Goal: Find specific page/section: Find specific page/section

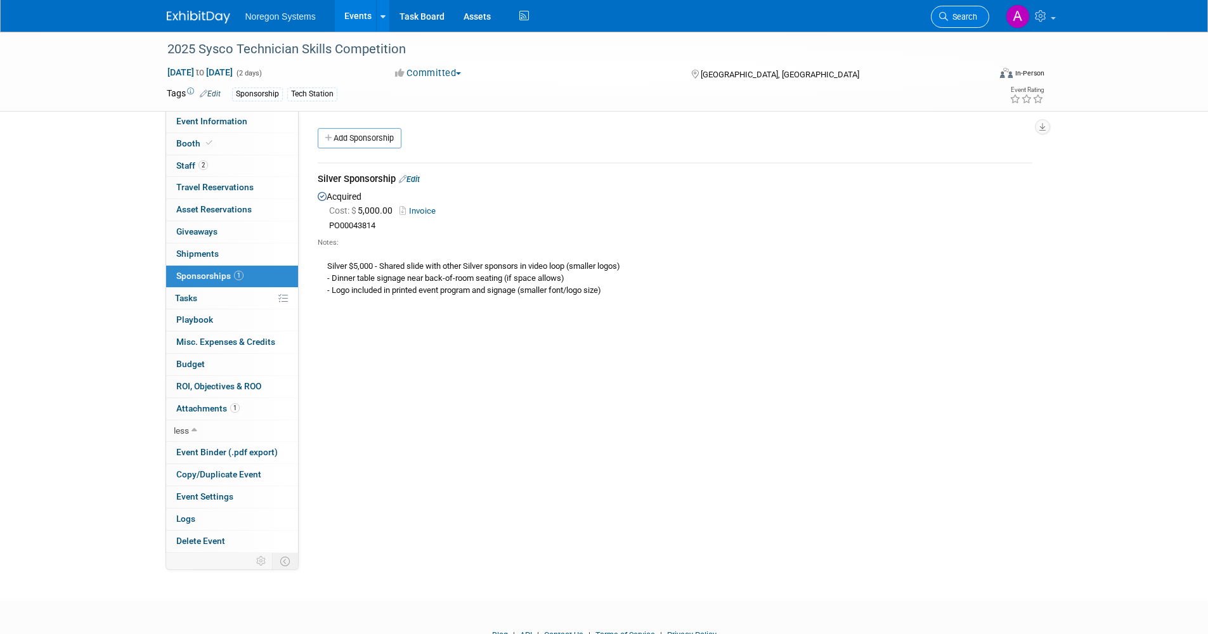
click at [954, 22] on link "Search" at bounding box center [960, 17] width 58 height 22
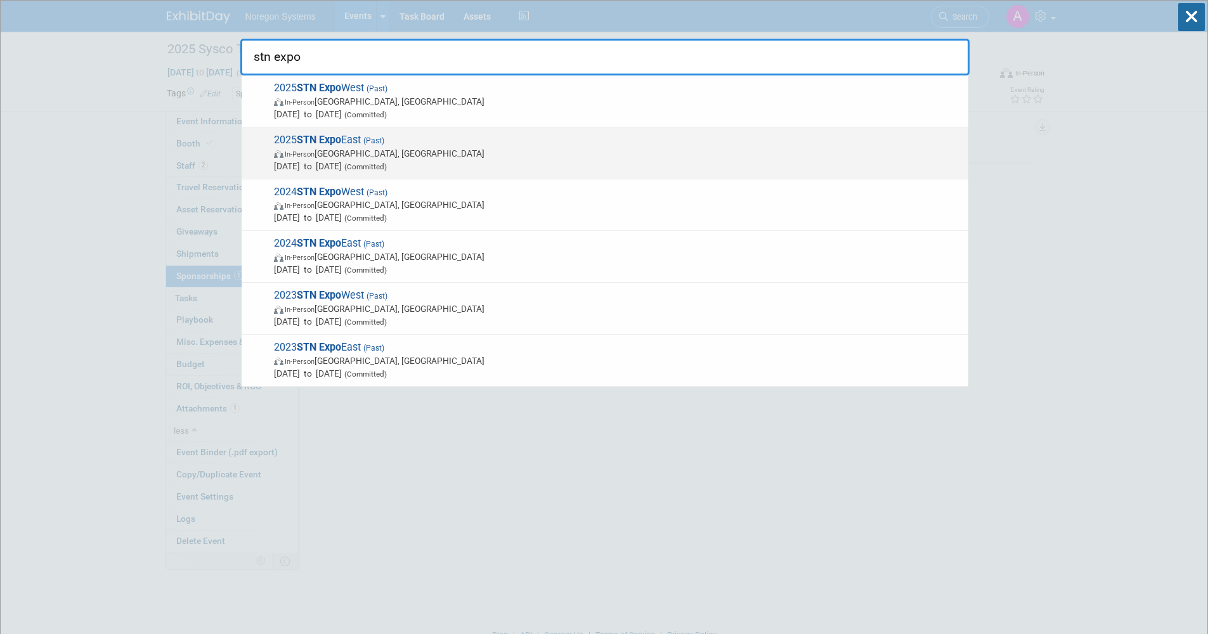
type input "stn expo"
click at [437, 143] on span "2025 STN Expo East (Past) In-Person [GEOGRAPHIC_DATA], [GEOGRAPHIC_DATA] [DATE]…" at bounding box center [616, 153] width 692 height 39
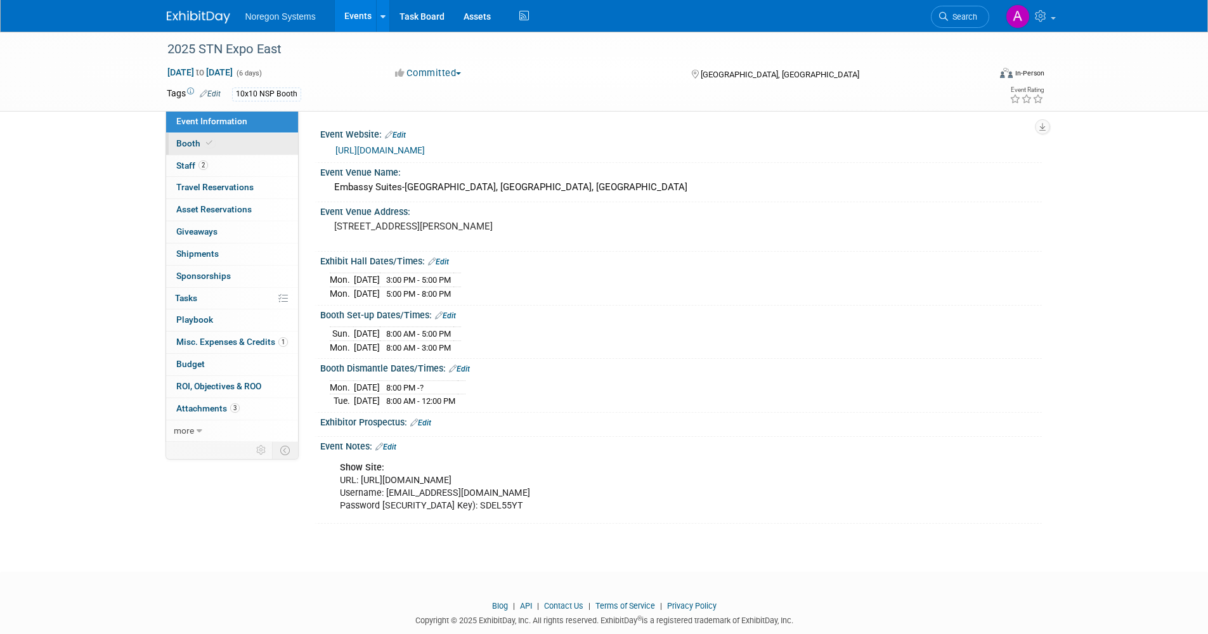
click at [219, 143] on link "Booth" at bounding box center [232, 144] width 132 height 22
